Goal: Use online tool/utility

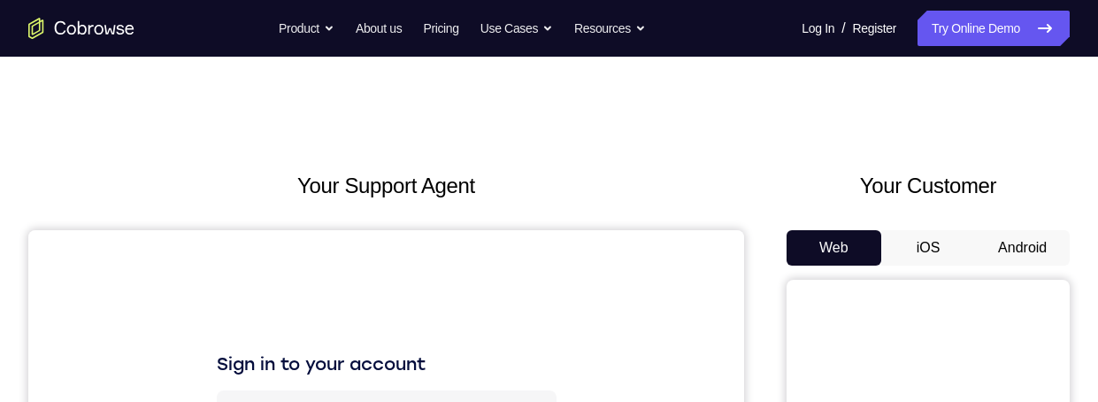
click at [1025, 238] on button "Android" at bounding box center [1022, 247] width 95 height 35
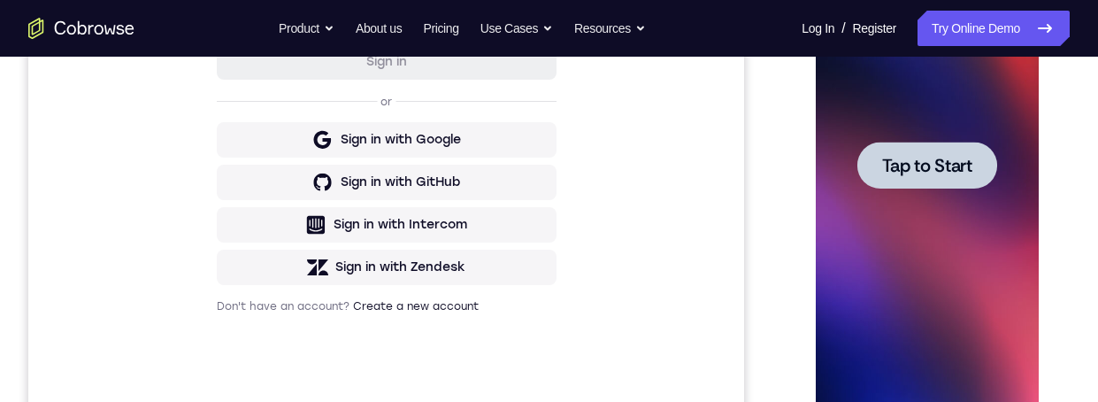
scroll to position [461, 0]
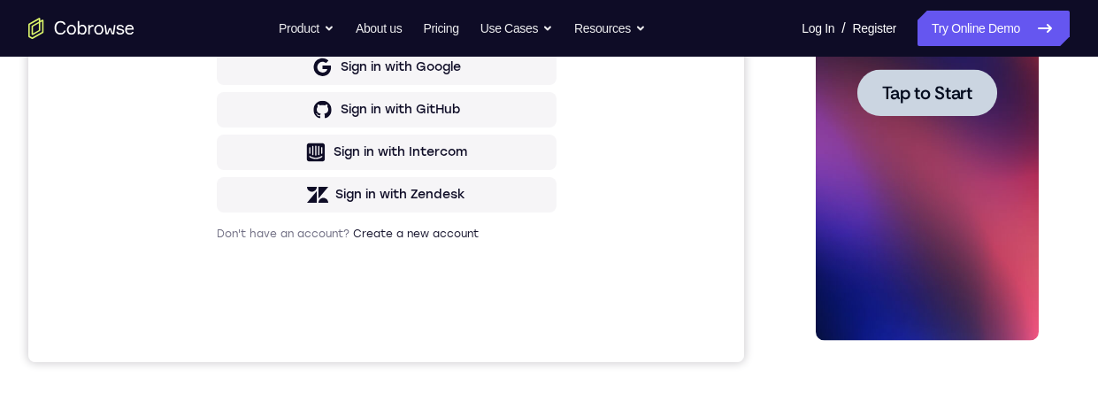
click at [960, 100] on span "Tap to Start" at bounding box center [926, 93] width 90 height 18
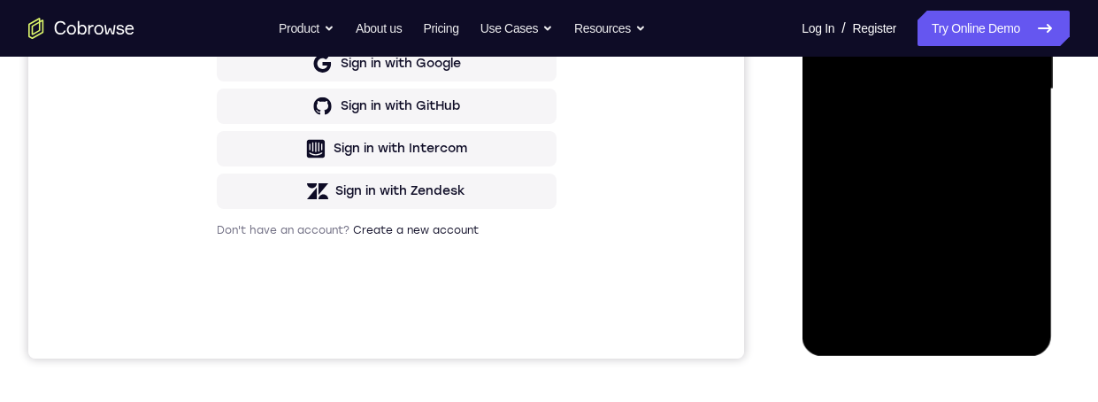
scroll to position [488, 0]
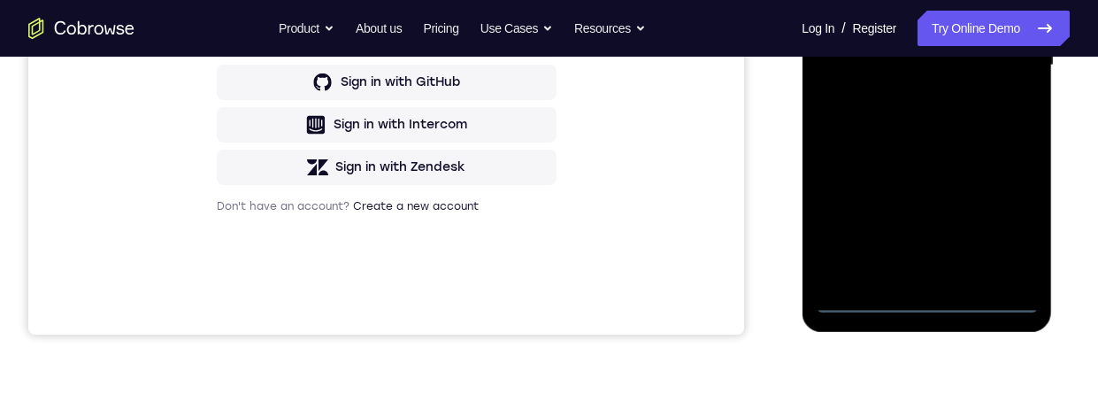
click at [917, 303] on div at bounding box center [926, 65] width 223 height 495
click at [1013, 222] on div at bounding box center [926, 65] width 223 height 495
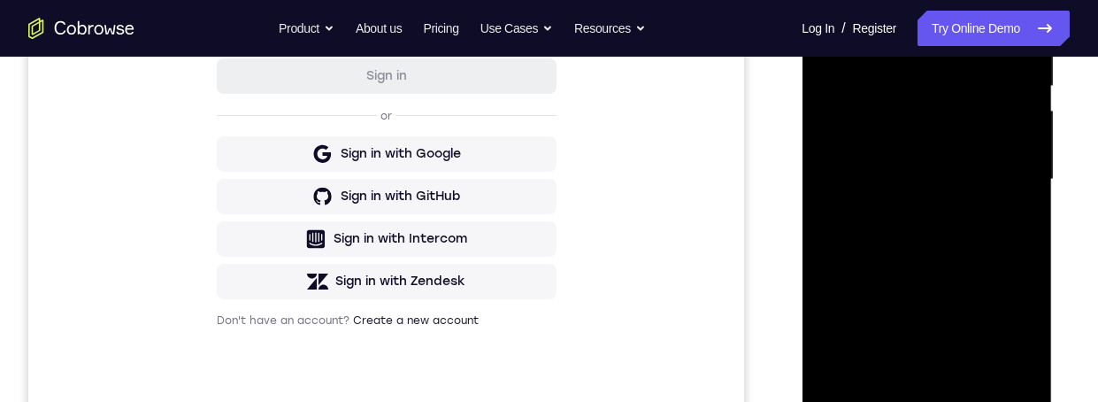
scroll to position [307, 0]
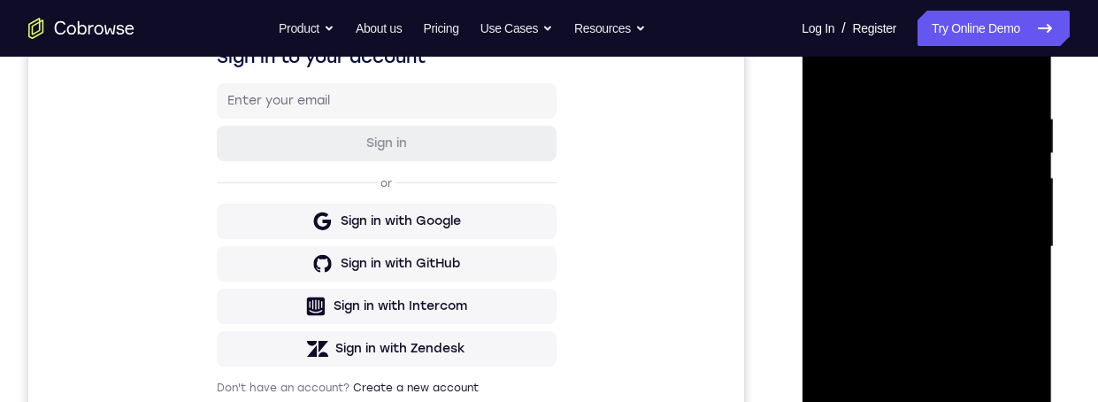
click at [907, 77] on div at bounding box center [926, 246] width 223 height 495
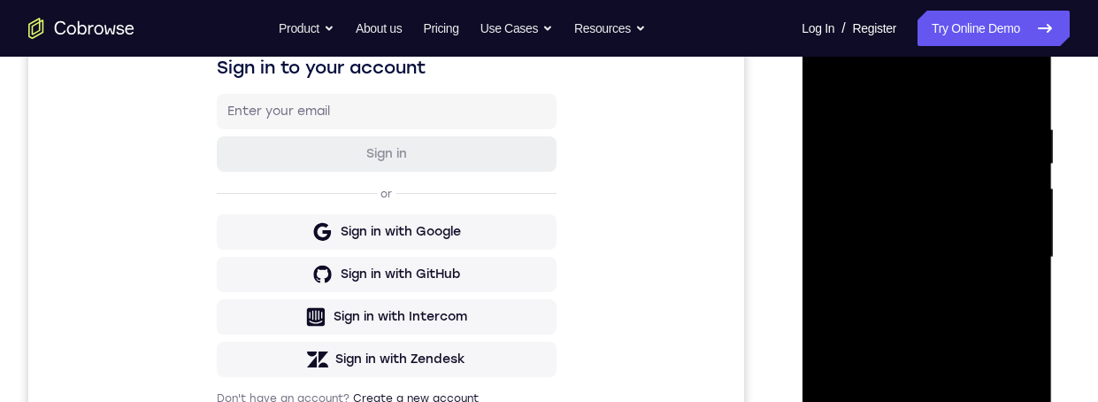
click at [1007, 249] on div at bounding box center [926, 257] width 223 height 495
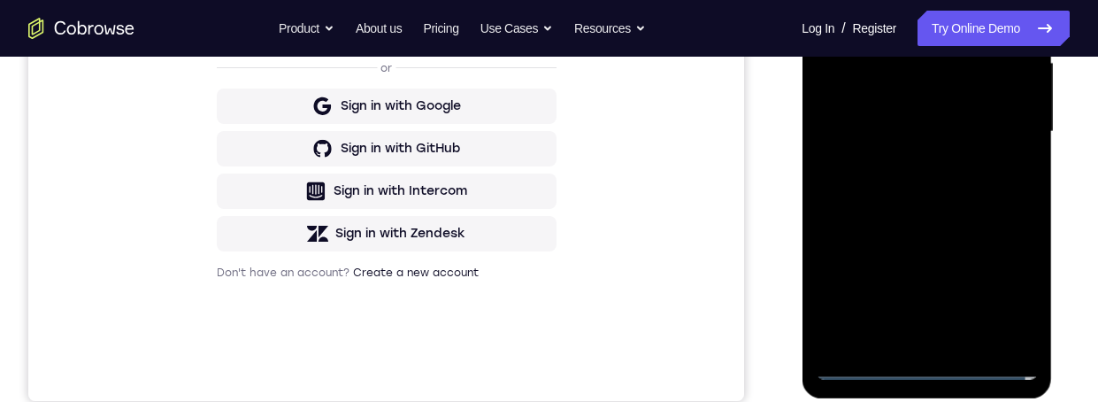
click at [898, 341] on div at bounding box center [926, 131] width 223 height 495
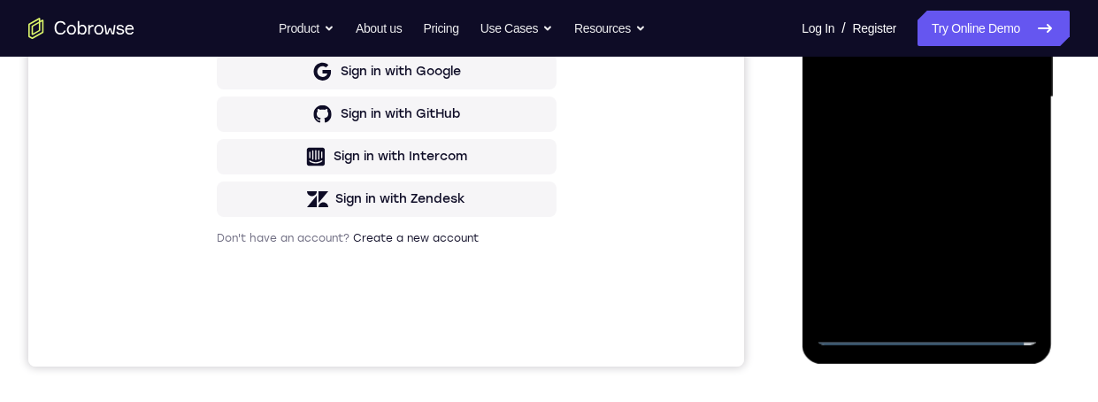
click at [963, 74] on div at bounding box center [926, 97] width 223 height 495
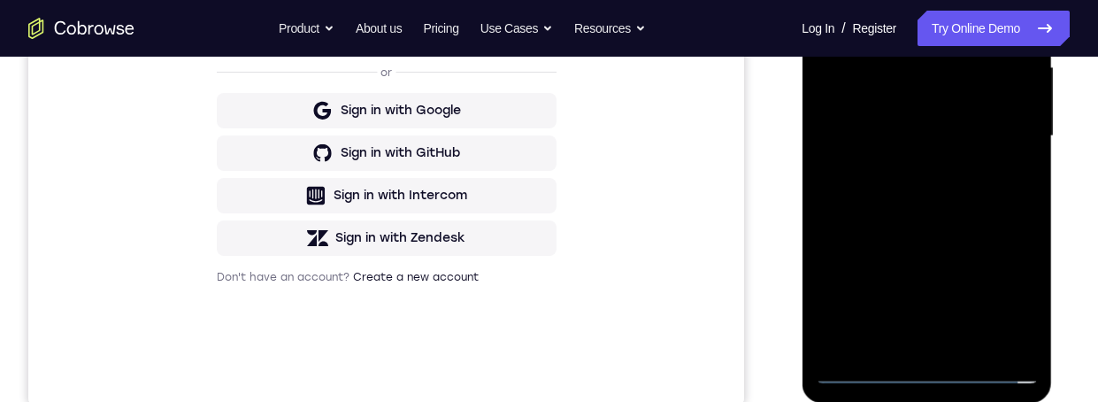
click at [904, 97] on div at bounding box center [926, 136] width 223 height 495
click at [952, 135] on div at bounding box center [926, 136] width 223 height 495
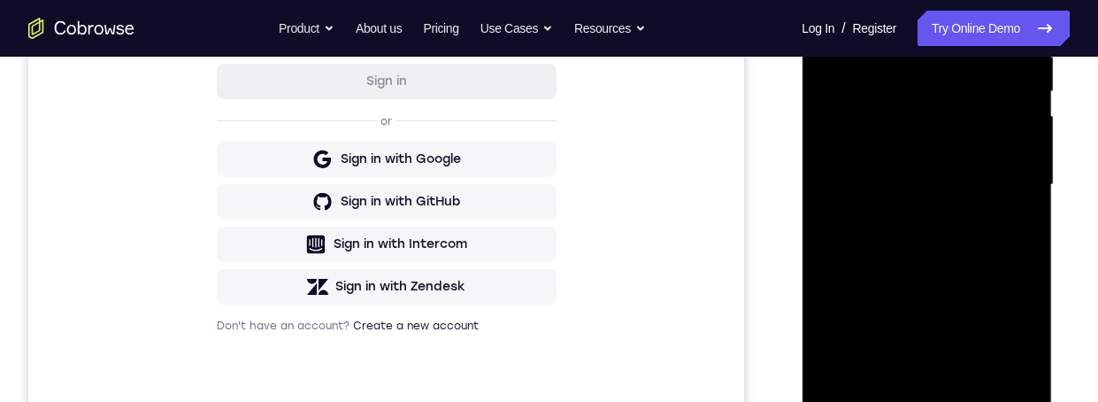
click at [978, 260] on div at bounding box center [926, 184] width 223 height 495
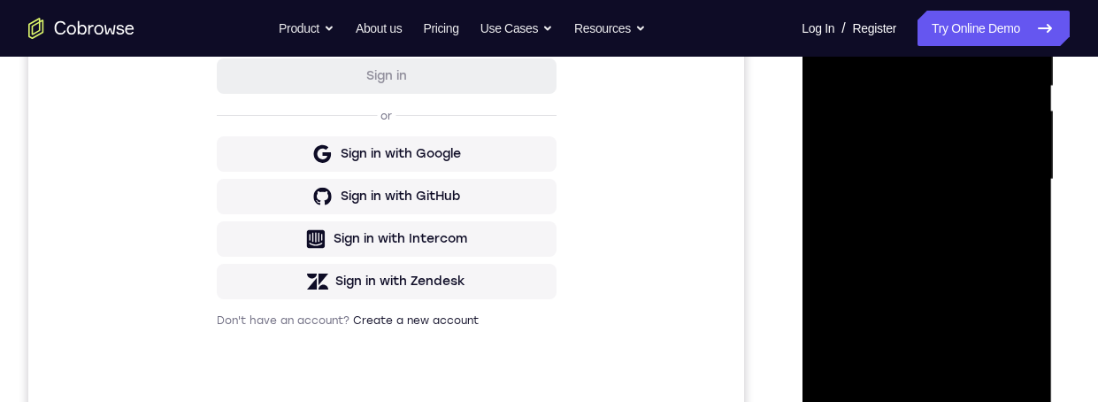
click at [977, 374] on div at bounding box center [926, 179] width 223 height 495
click at [963, 391] on div at bounding box center [926, 179] width 223 height 495
click at [983, 265] on div at bounding box center [926, 179] width 223 height 495
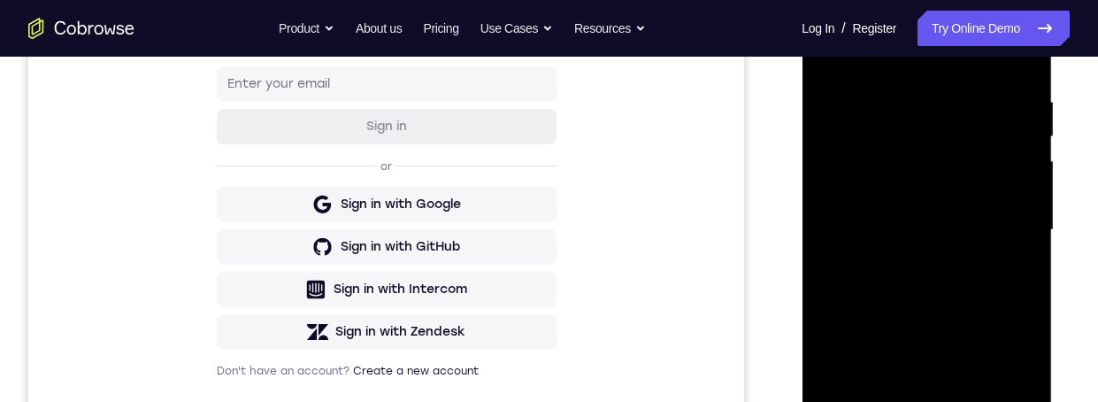
scroll to position [316, 0]
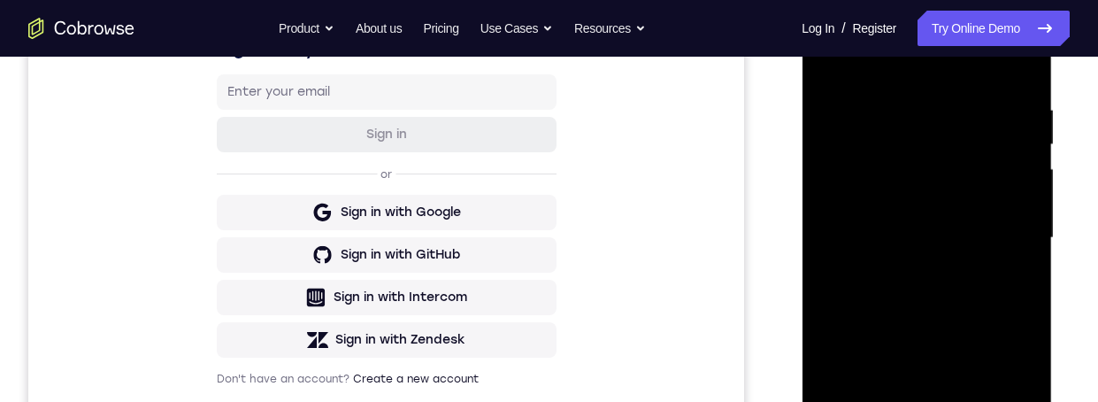
click at [951, 250] on div at bounding box center [926, 237] width 223 height 495
